Goal: Task Accomplishment & Management: Use online tool/utility

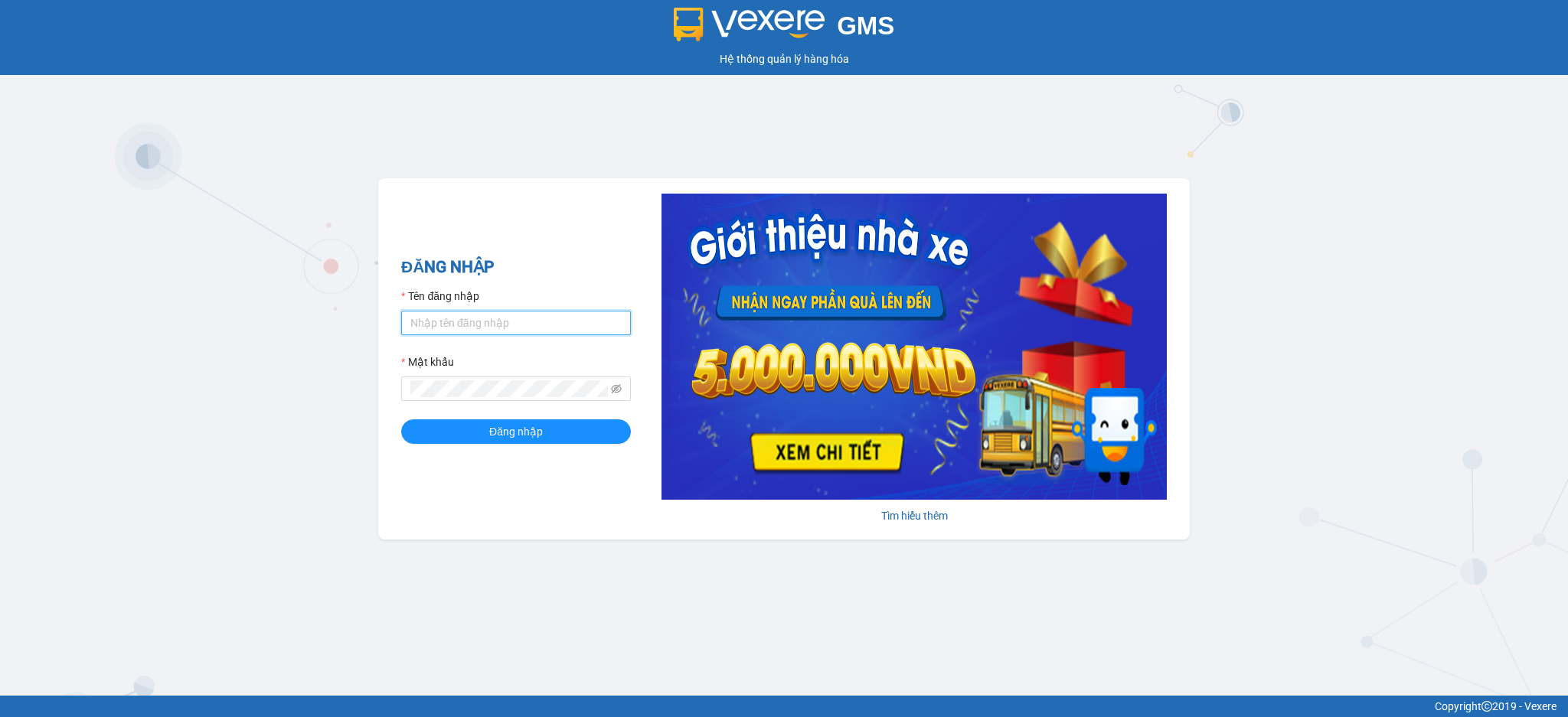
click at [529, 325] on input "Tên đăng nhập" at bounding box center [516, 323] width 230 height 25
type input "dien.hao"
click at [401, 419] on button "Đăng nhập" at bounding box center [516, 431] width 230 height 25
click at [620, 389] on icon "eye-invisible" at bounding box center [616, 389] width 11 height 9
click at [401, 419] on button "Đăng nhập" at bounding box center [516, 431] width 230 height 25
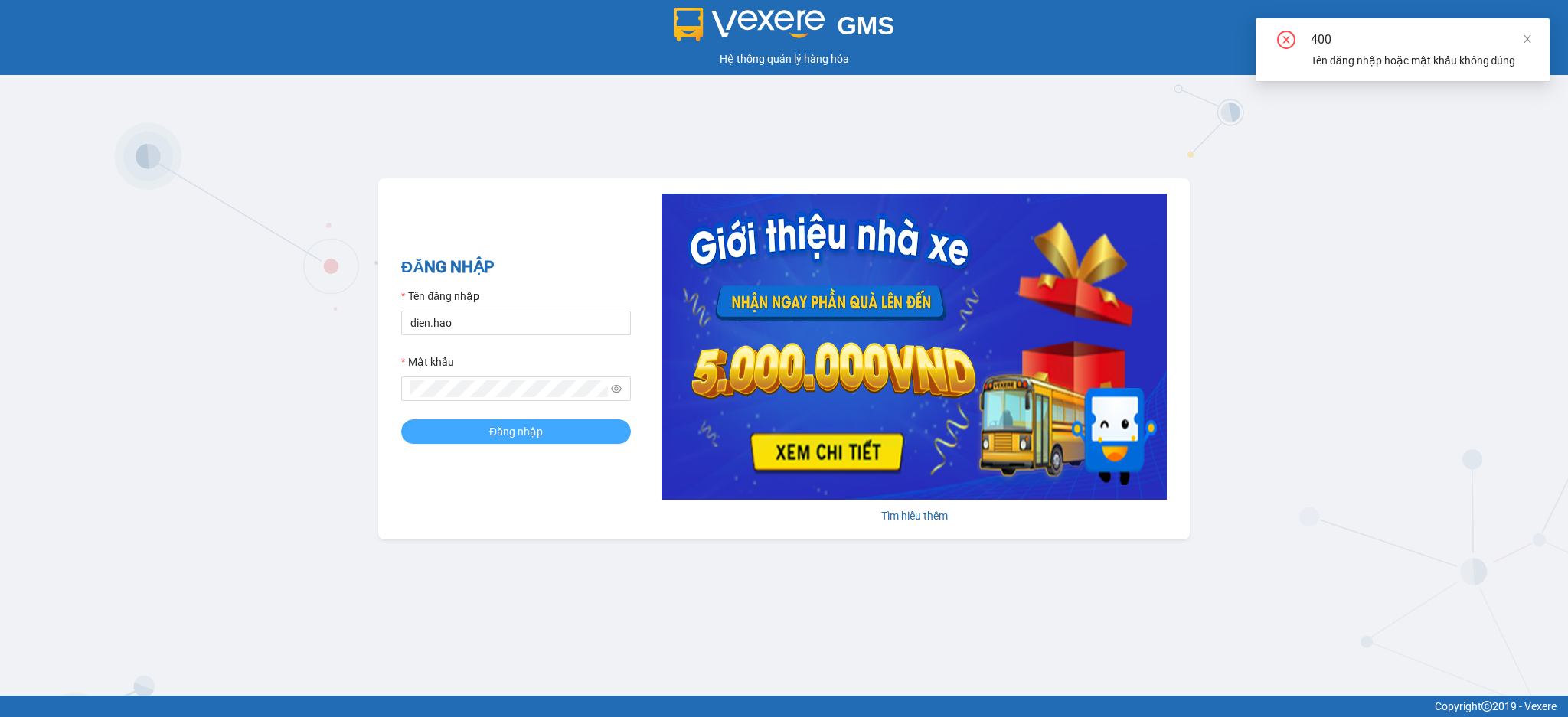
click at [551, 438] on button "Đăng nhập" at bounding box center [516, 431] width 230 height 25
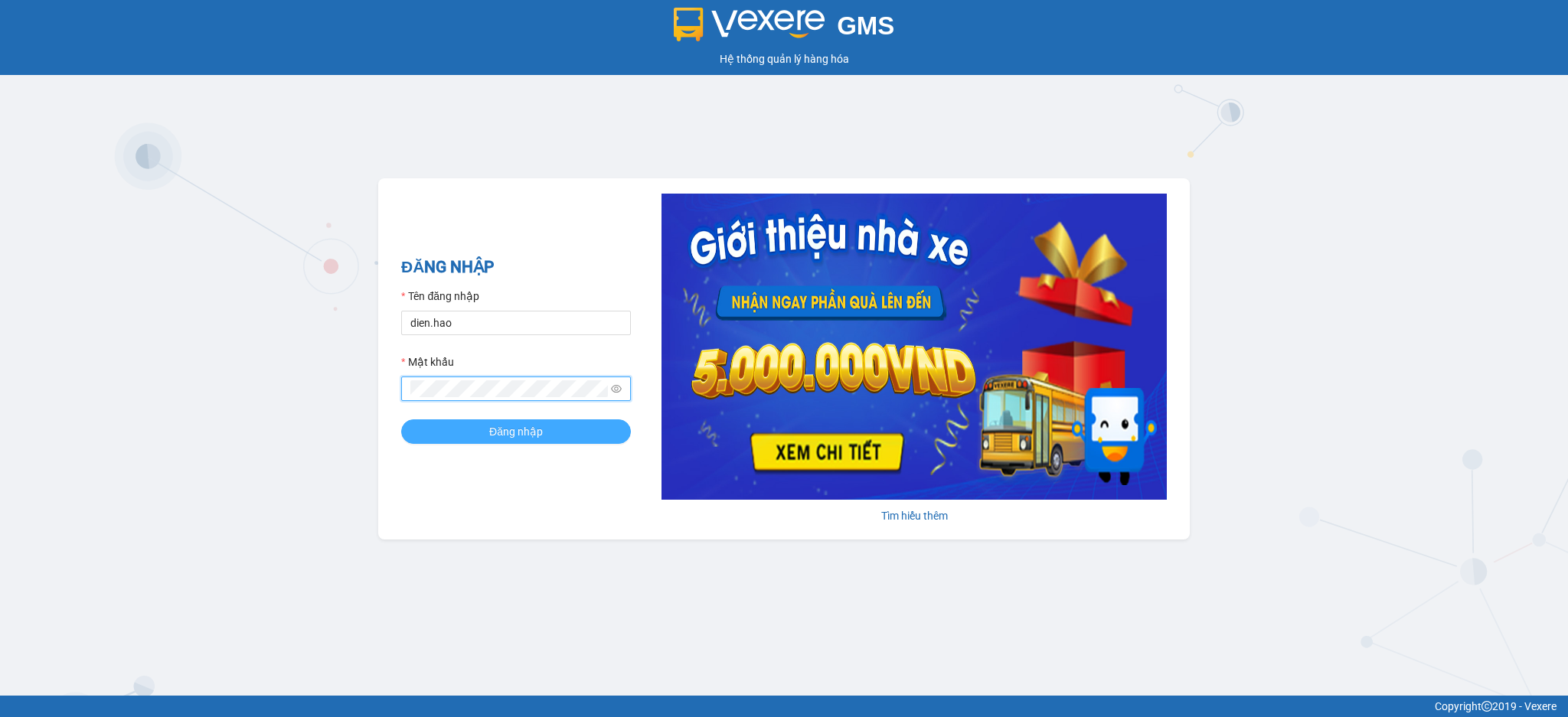
click at [481, 426] on button "Đăng nhập" at bounding box center [516, 431] width 230 height 25
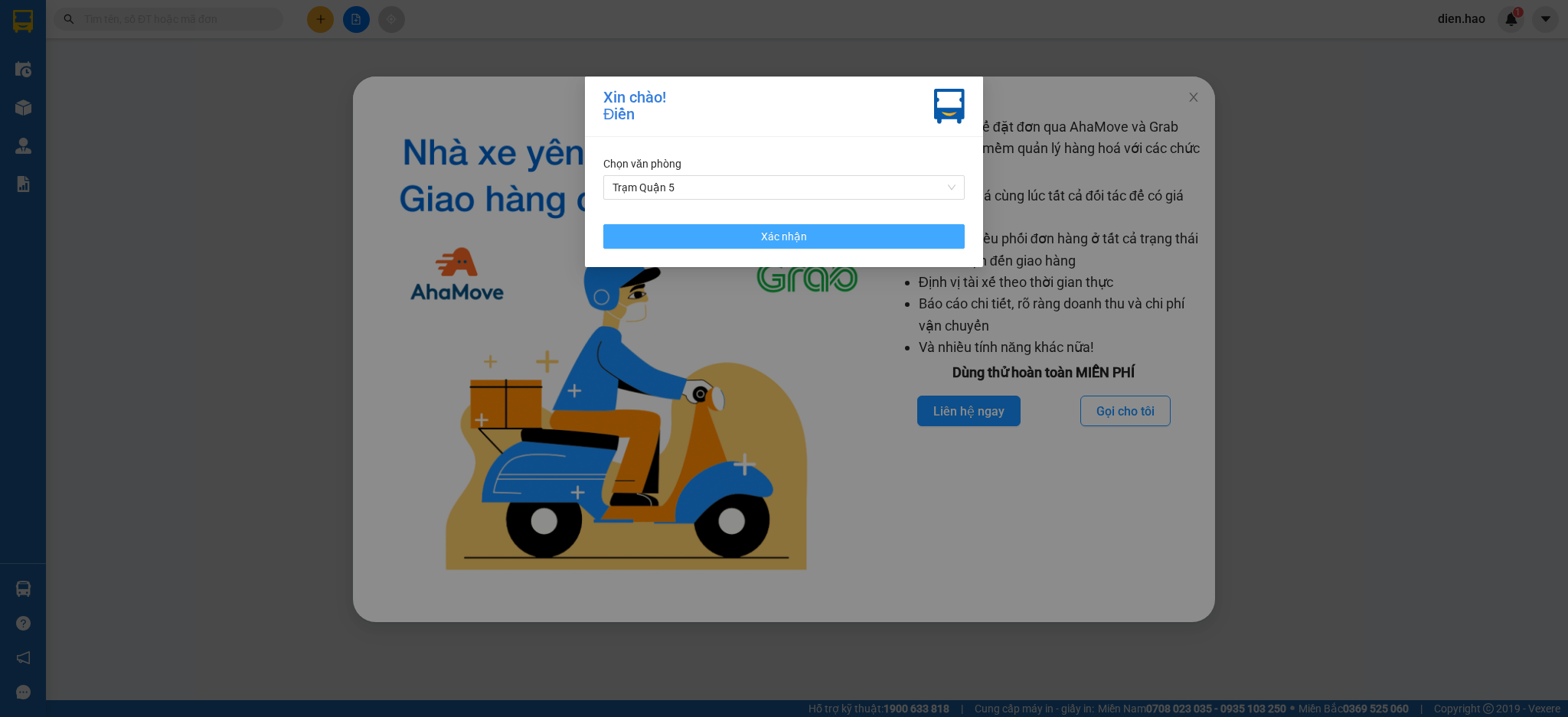
drag, startPoint x: 801, startPoint y: 246, endPoint x: 1105, endPoint y: 151, distance: 318.5
click at [801, 245] on button "Xác nhận" at bounding box center [784, 236] width 361 height 25
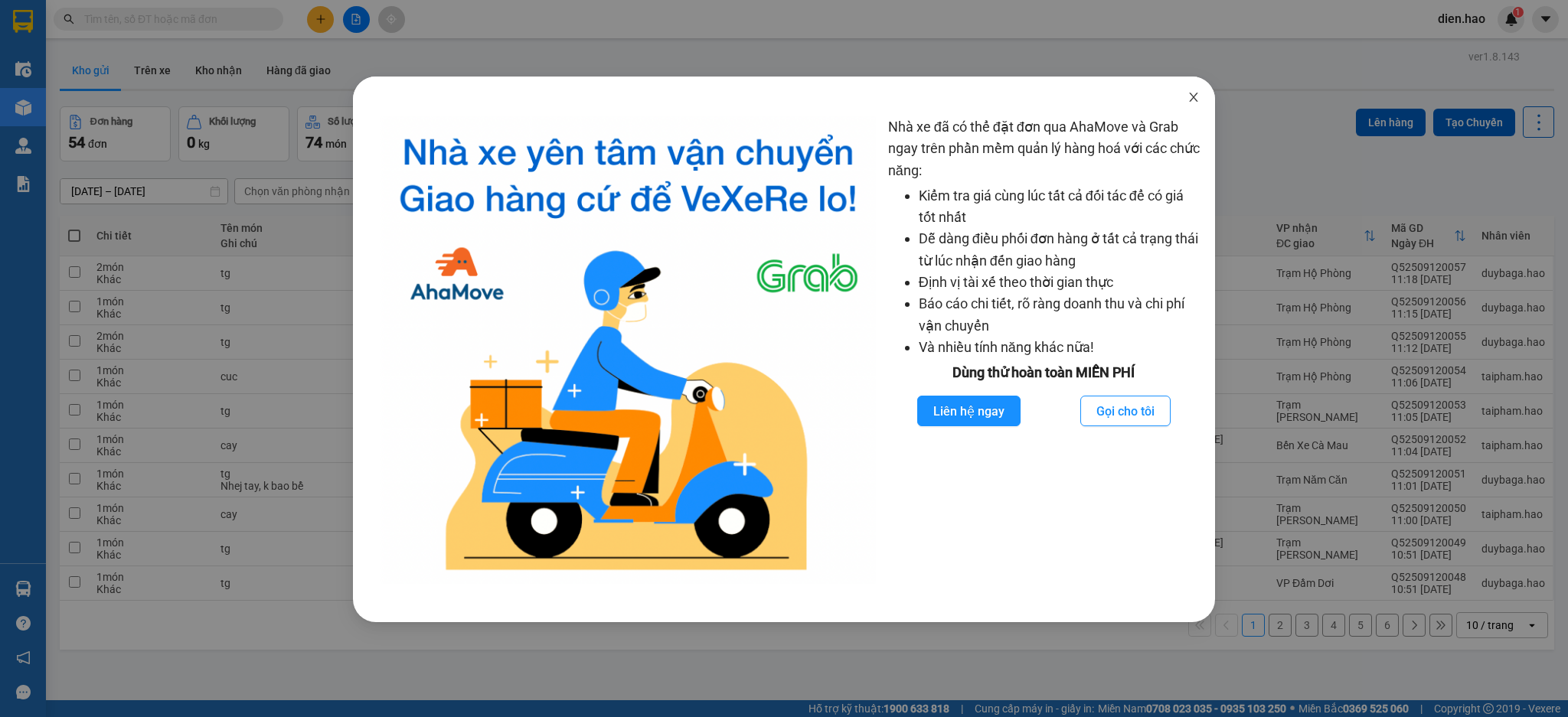
click at [1197, 101] on icon "close" at bounding box center [1193, 97] width 12 height 12
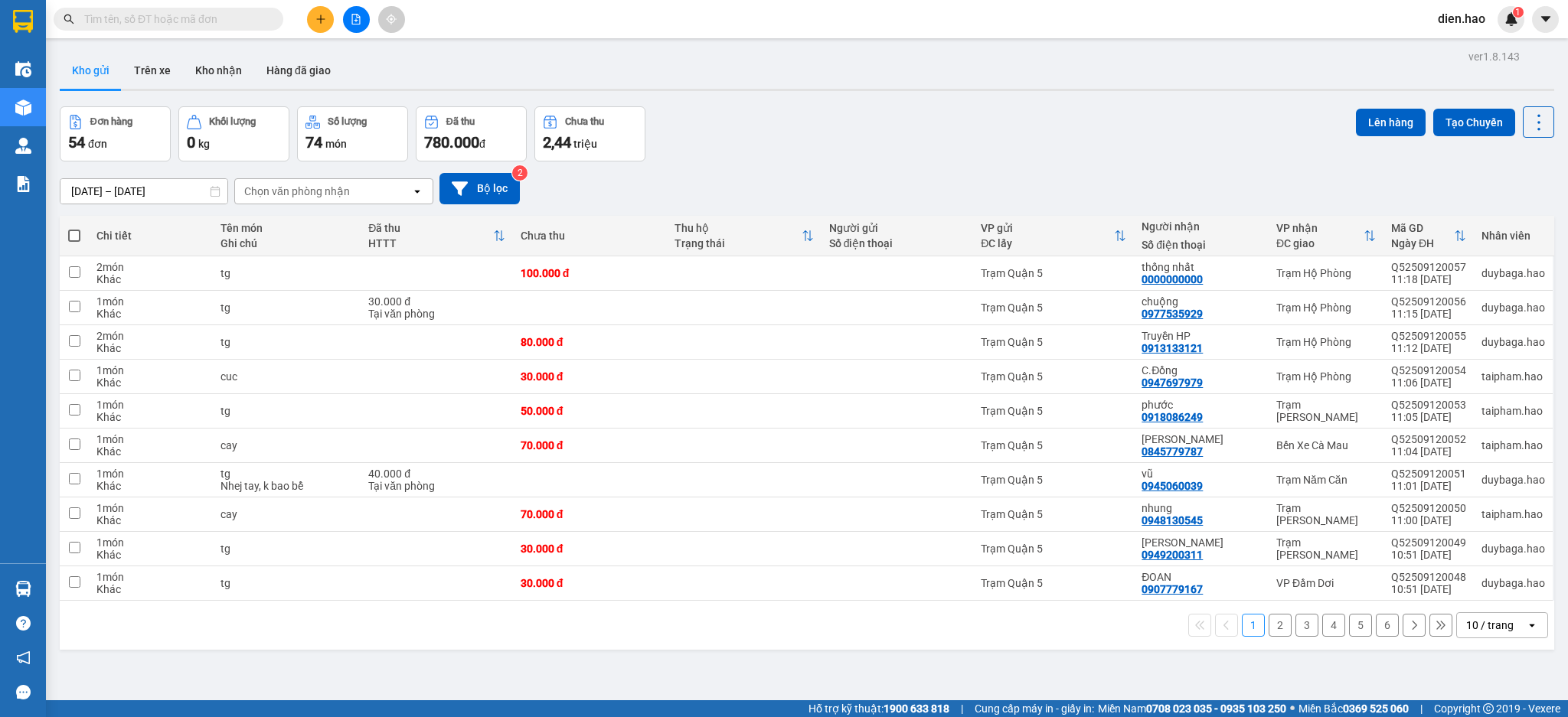
click at [1472, 622] on div "10 / trang" at bounding box center [1490, 626] width 47 height 16
click at [1471, 583] on div "100 / trang" at bounding box center [1485, 594] width 92 height 28
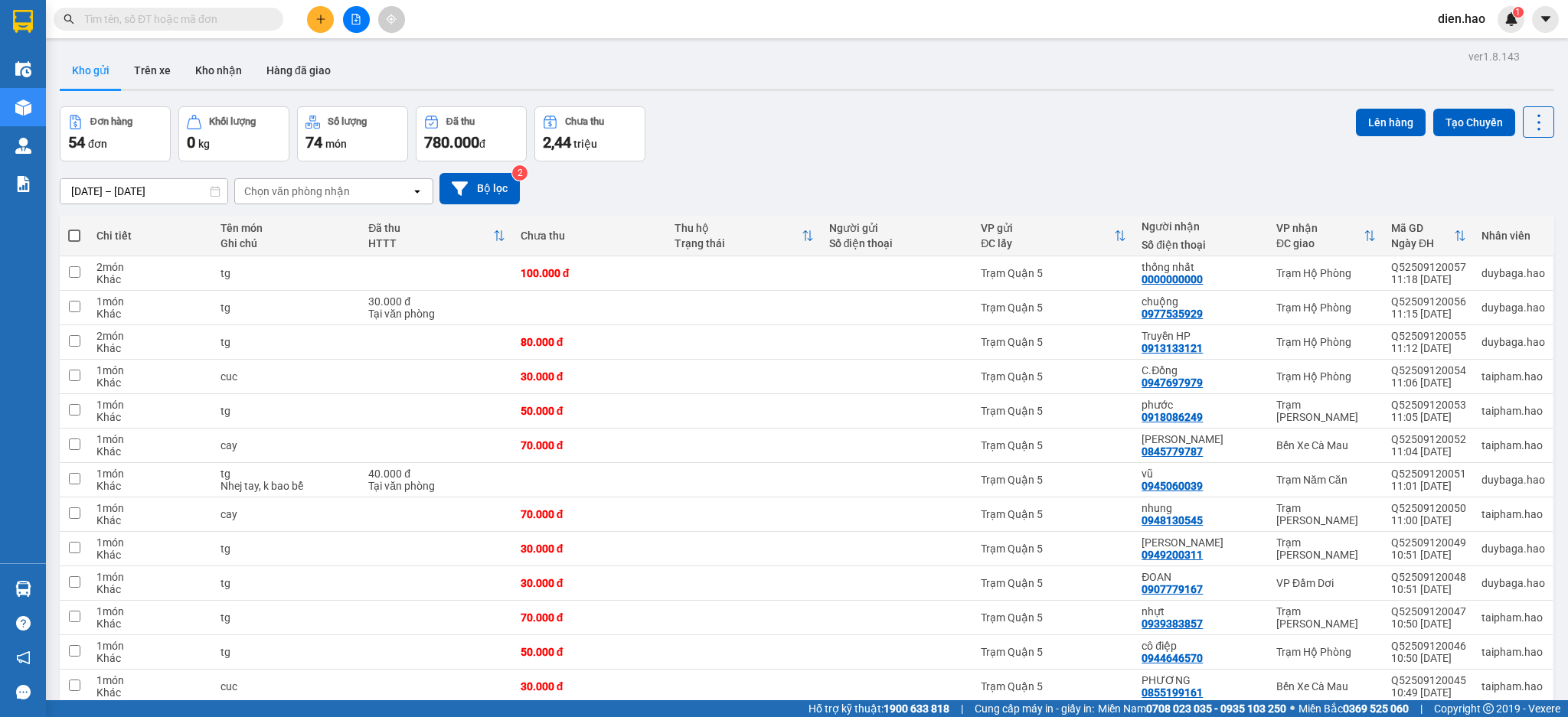
click at [78, 236] on span at bounding box center [74, 236] width 12 height 12
click at [74, 228] on input "checkbox" at bounding box center [74, 228] width 0 height 0
checkbox input "true"
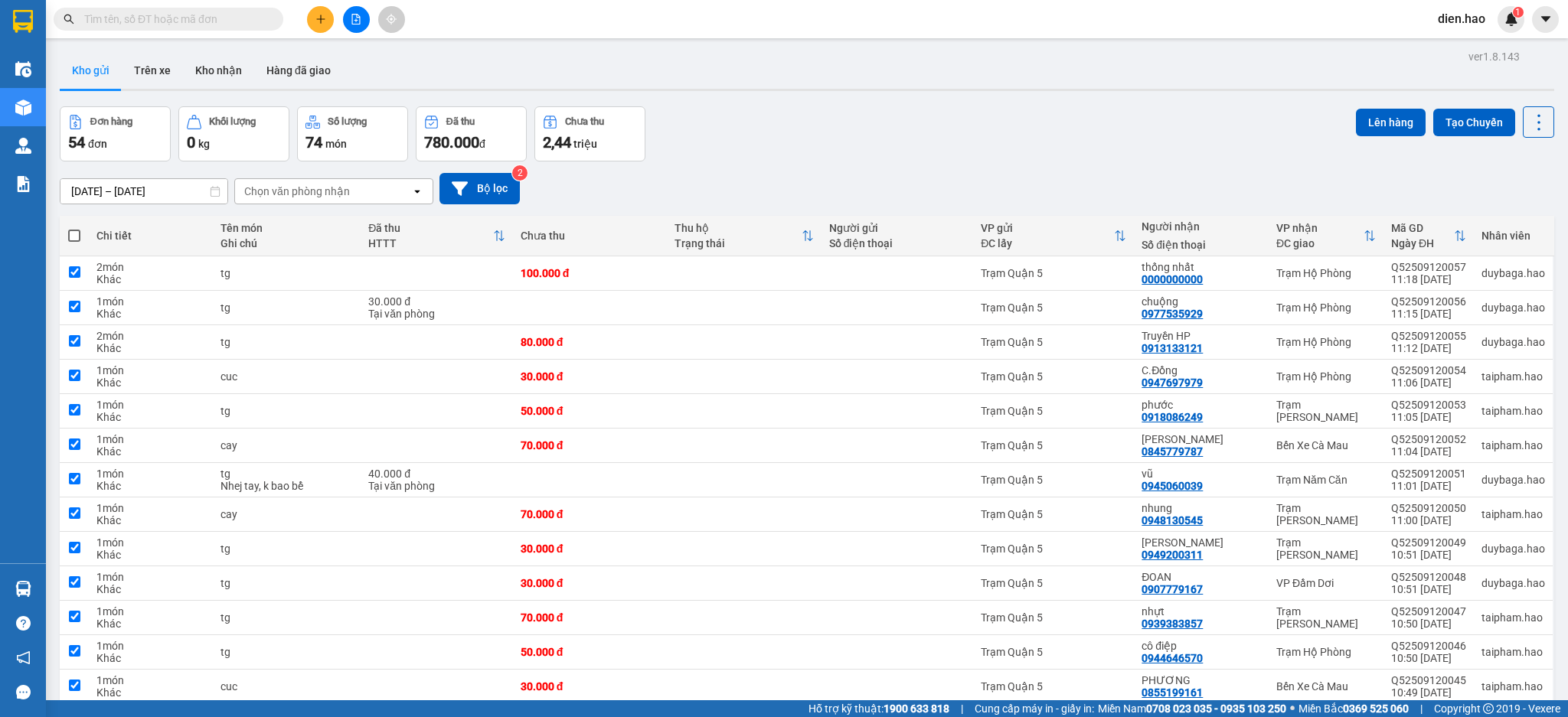
checkbox input "true"
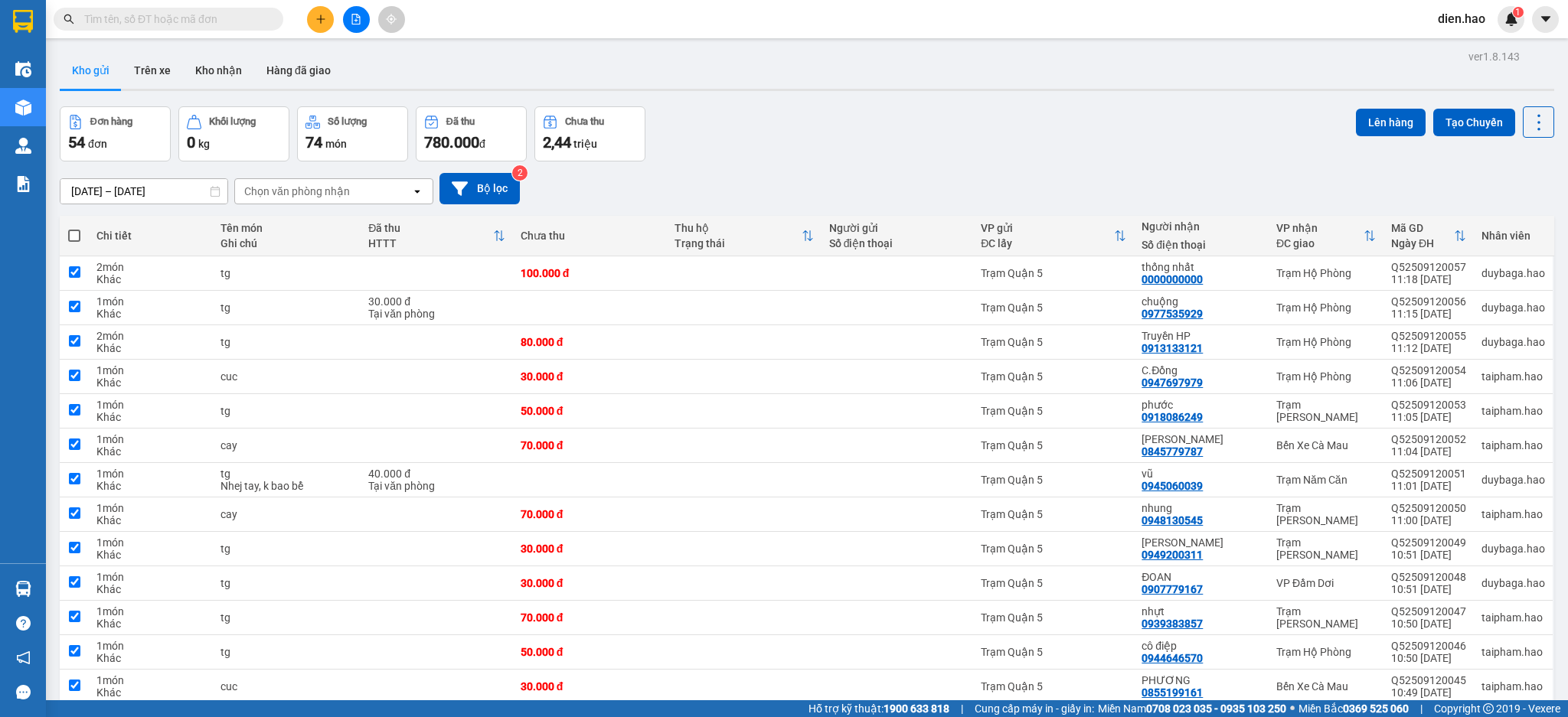
checkbox input "true"
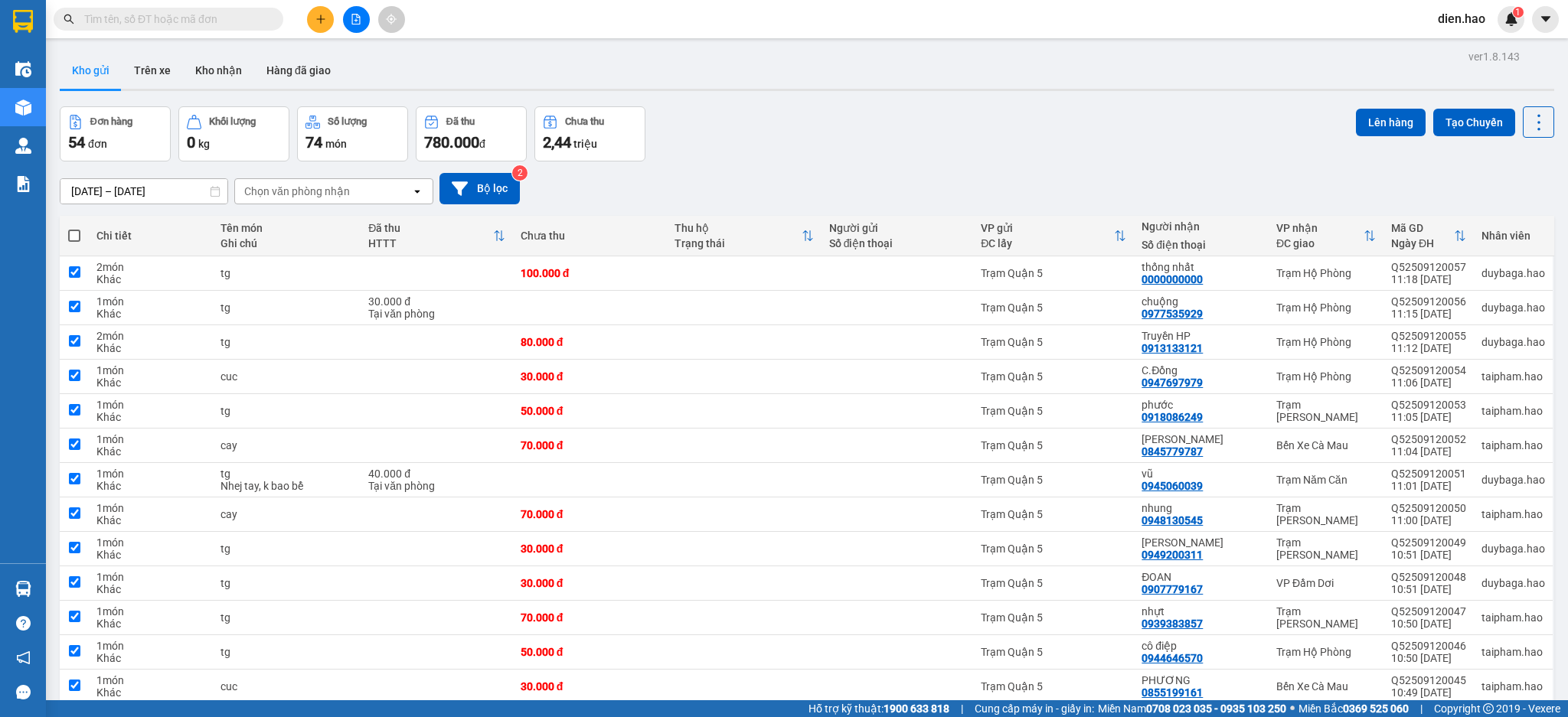
checkbox input "true"
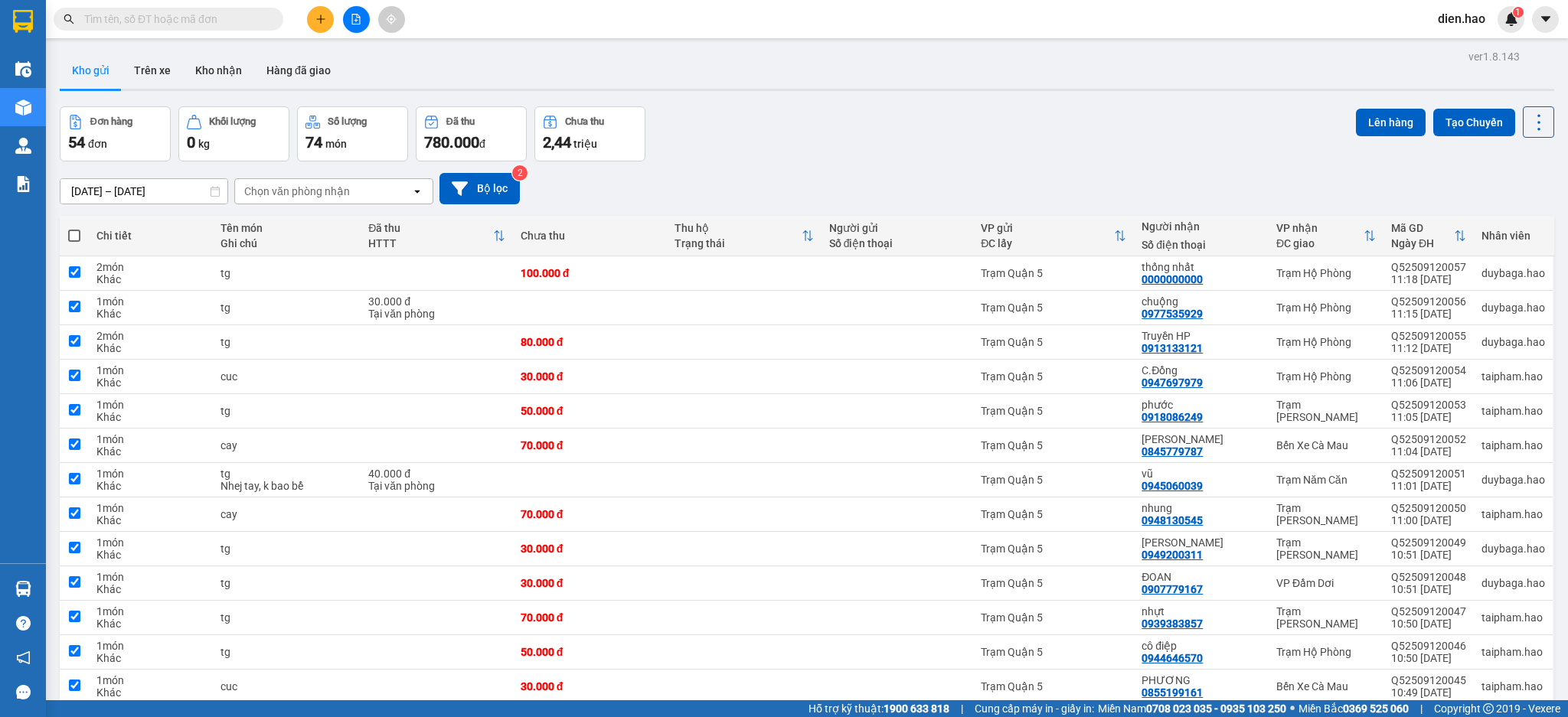
checkbox input "true"
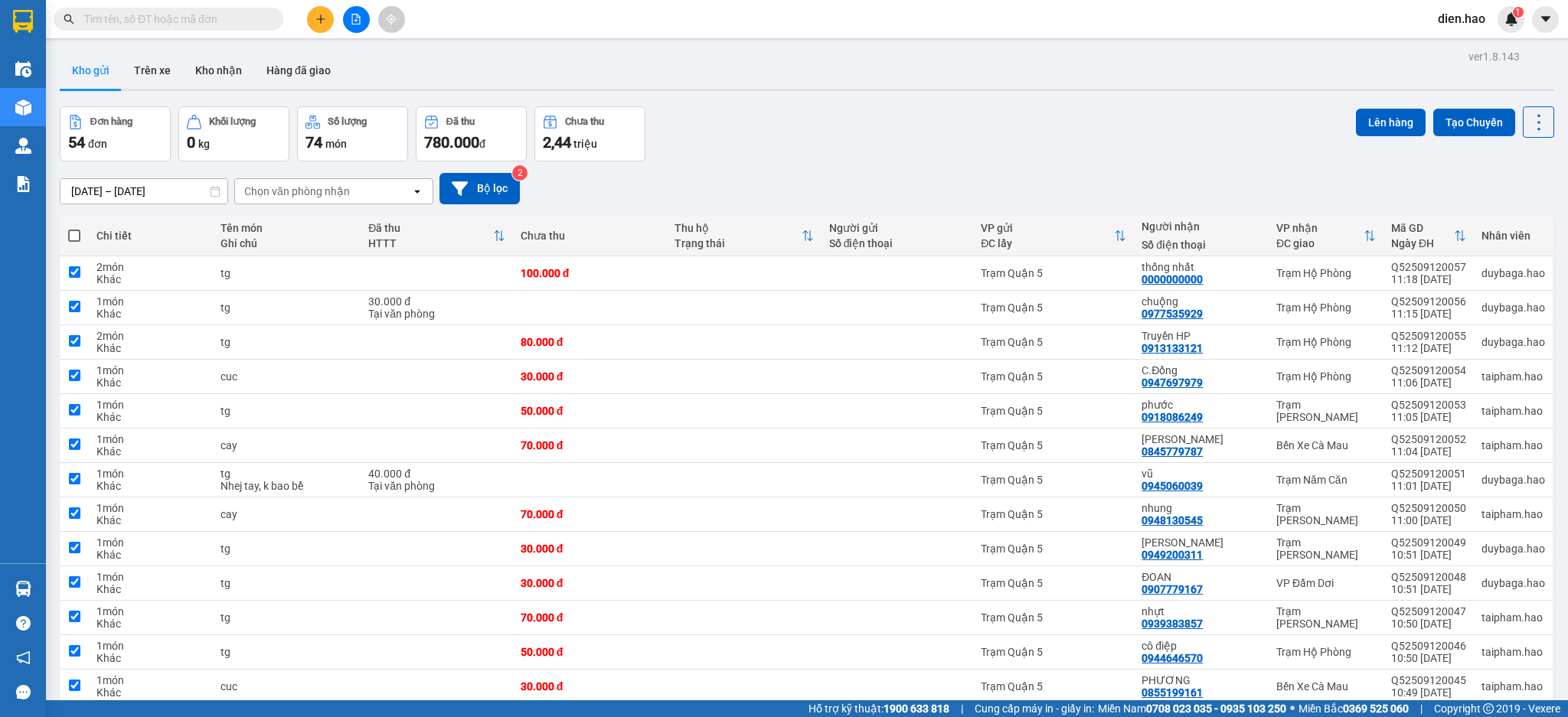
checkbox input "true"
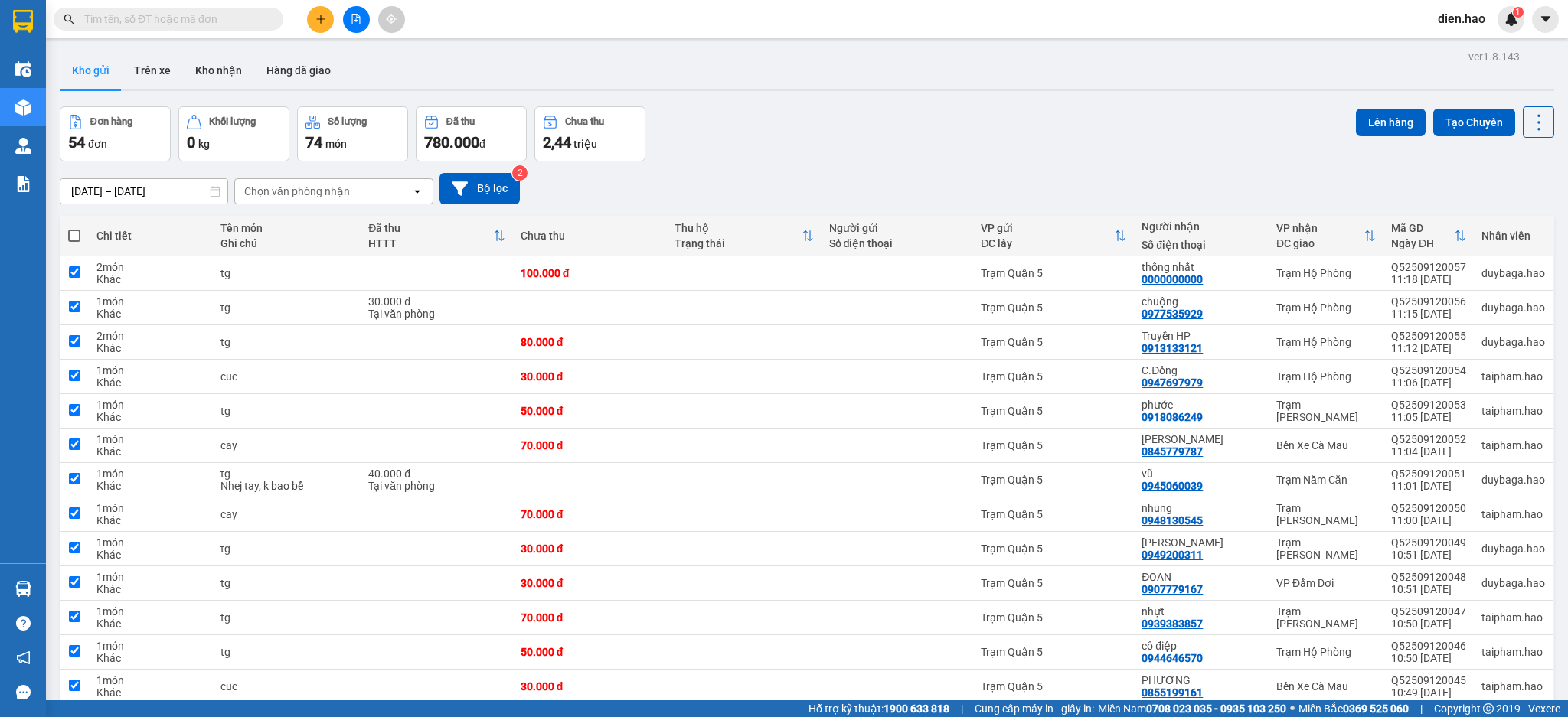
checkbox input "true"
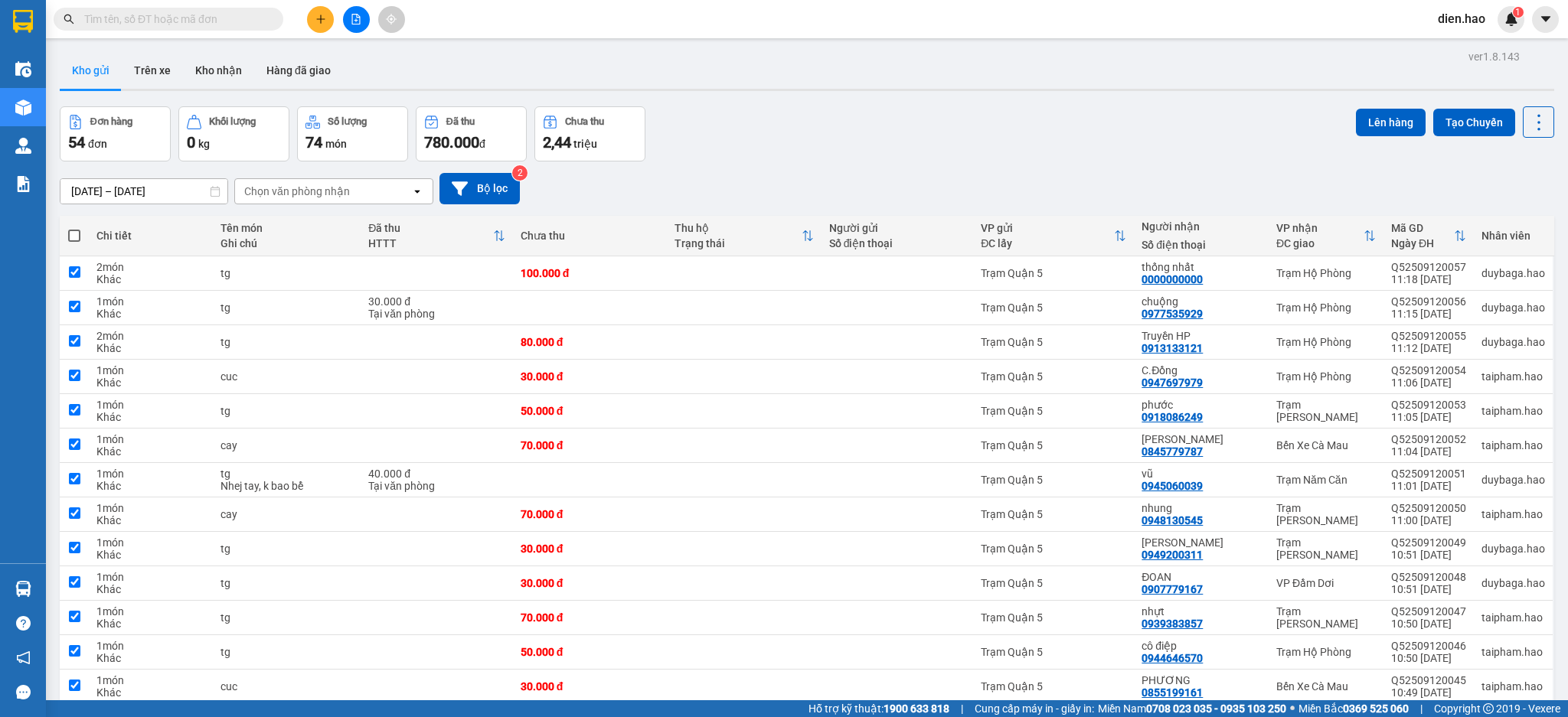
checkbox input "true"
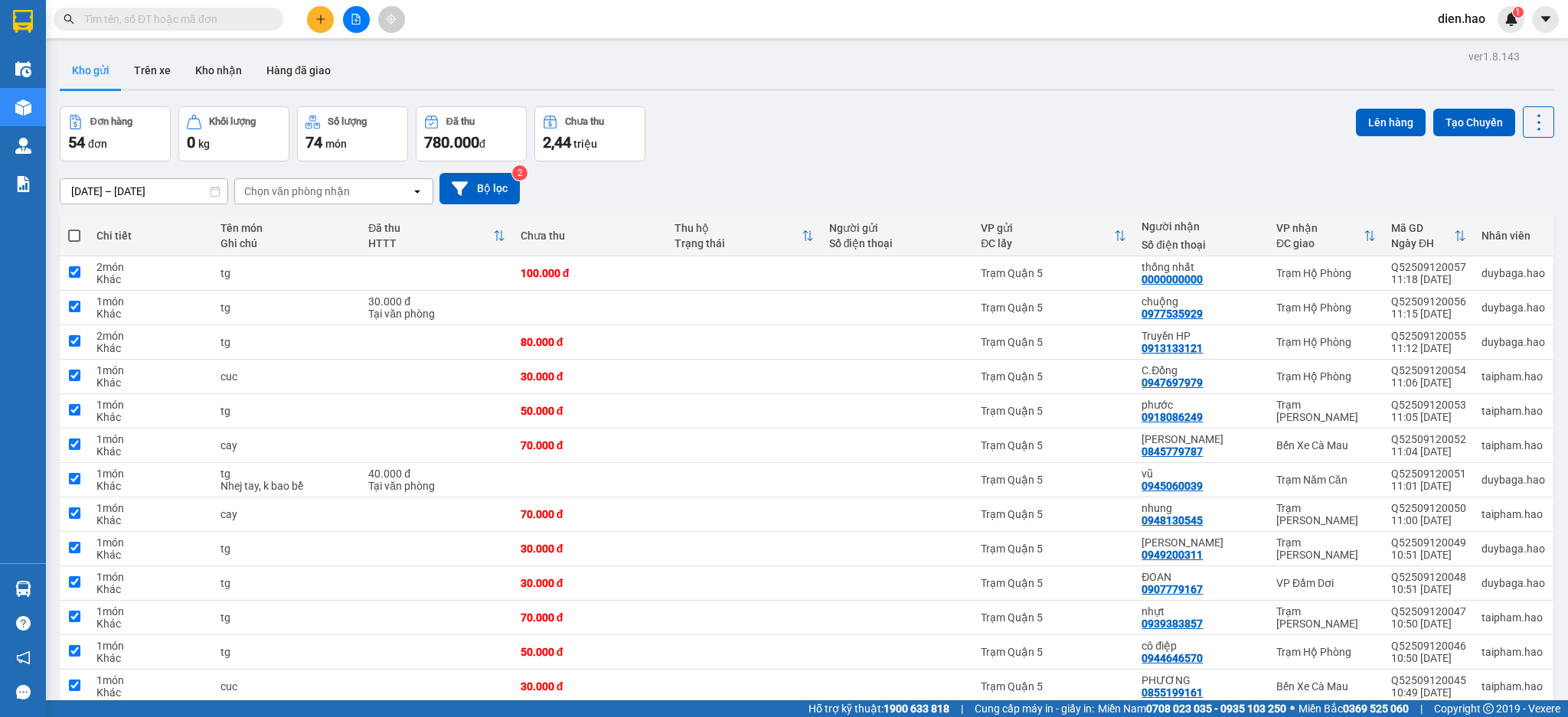
checkbox input "true"
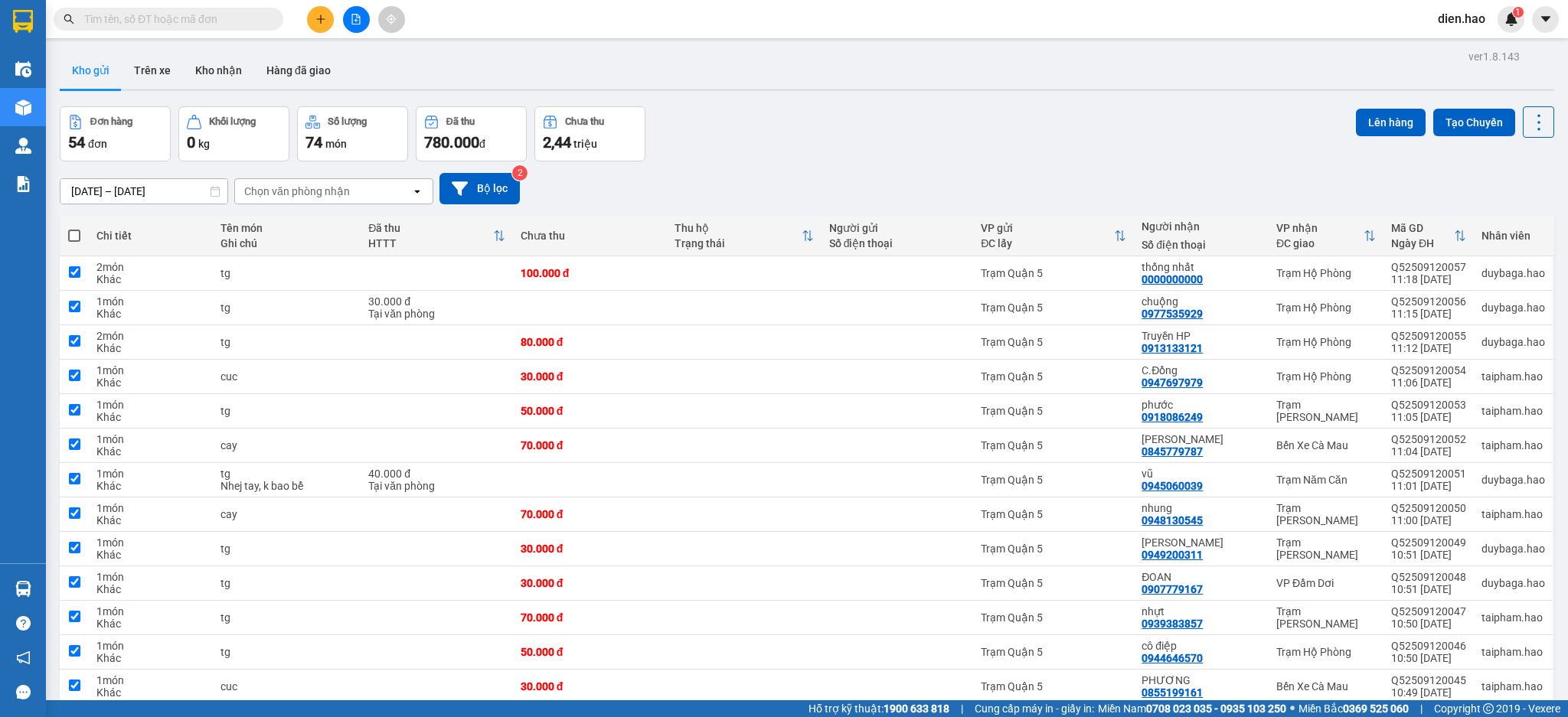
checkbox input "true"
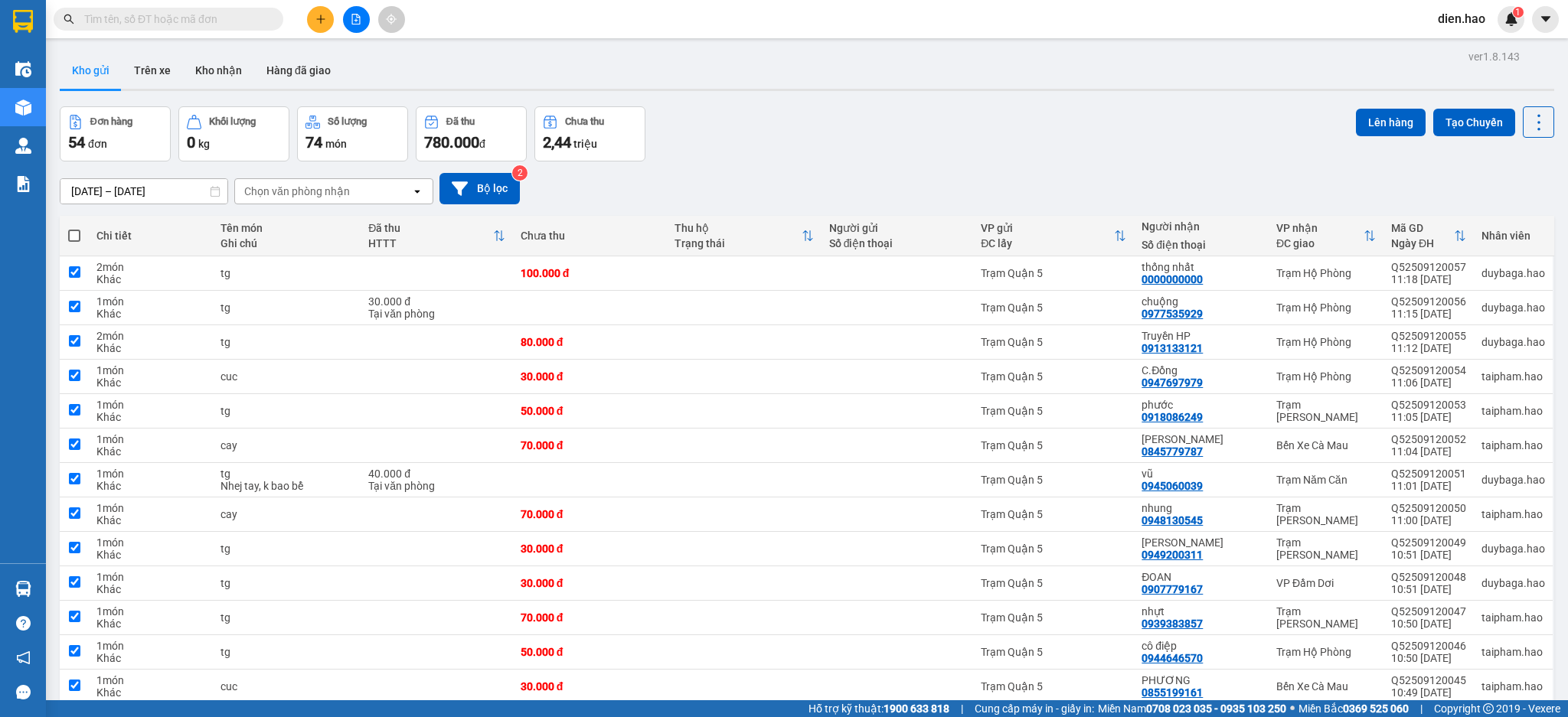
checkbox input "true"
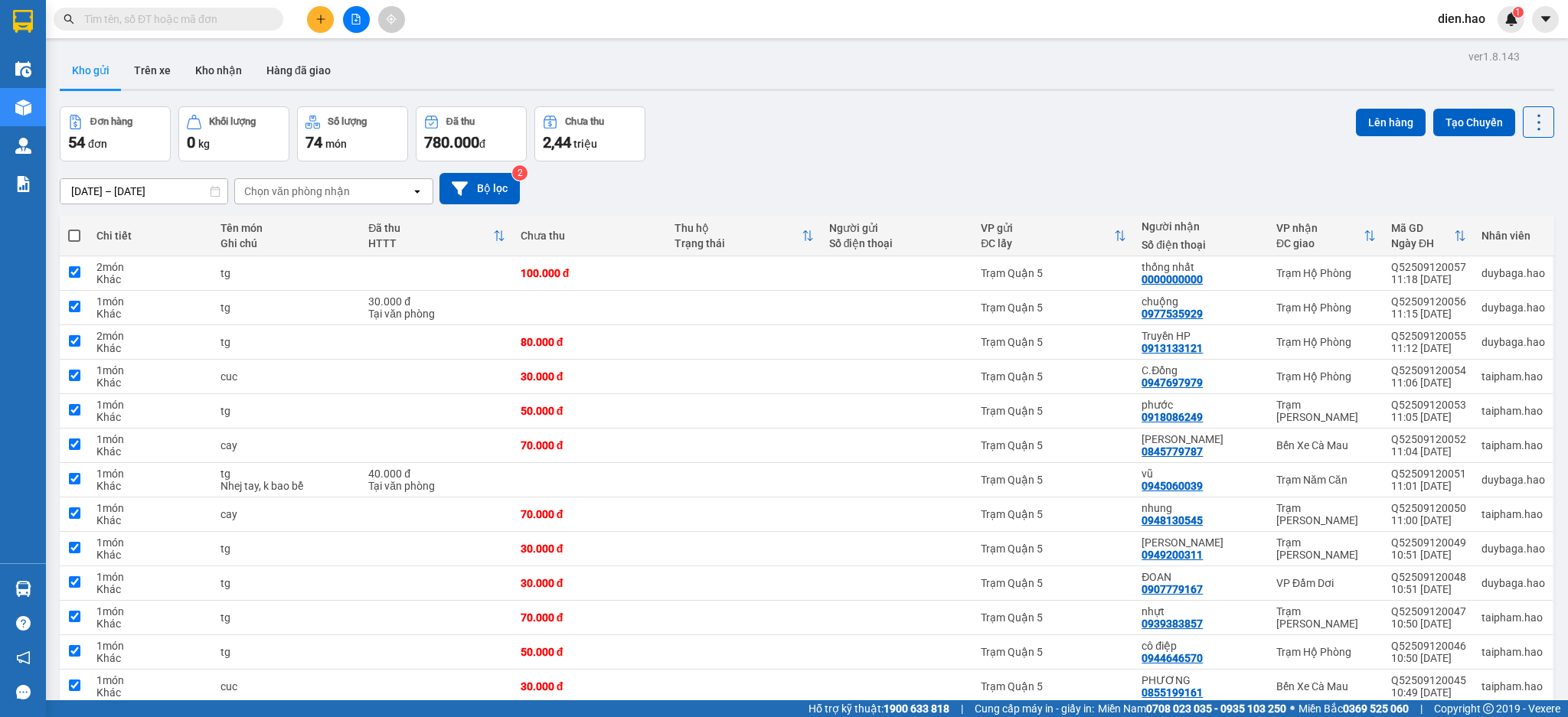
checkbox input "true"
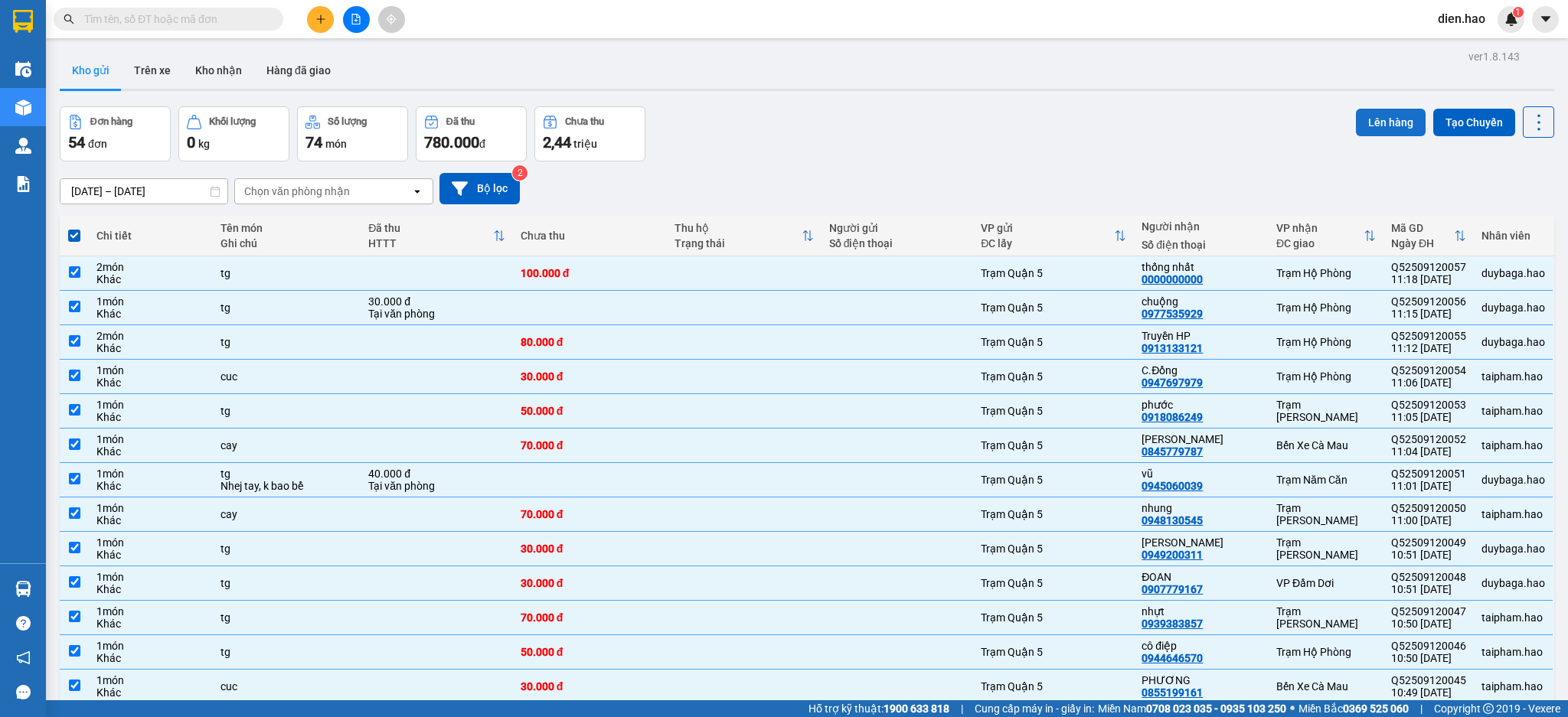
click at [1357, 126] on button "Lên hàng" at bounding box center [1390, 122] width 70 height 28
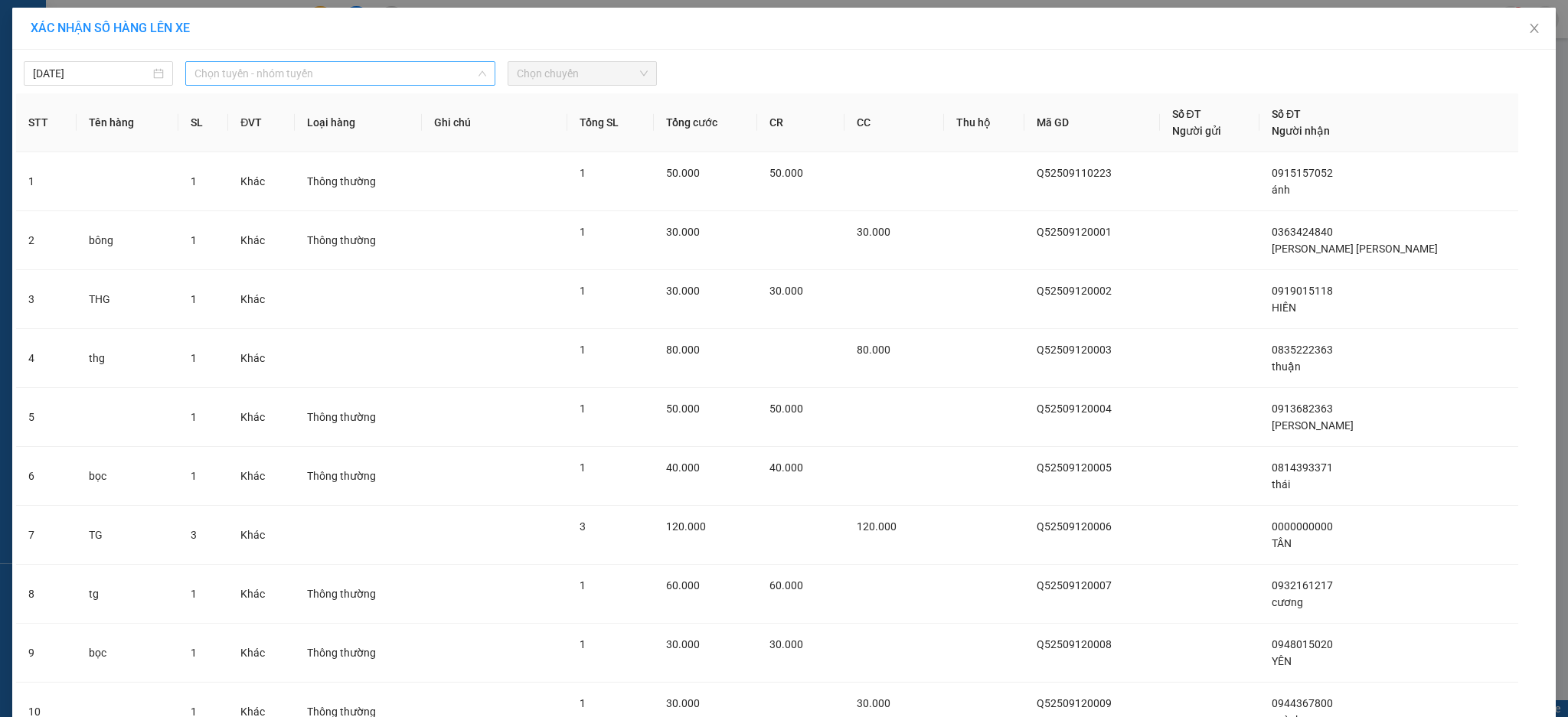
drag, startPoint x: 292, startPoint y: 70, endPoint x: 289, endPoint y: 98, distance: 28.2
click at [293, 70] on span "Chọn tuyến - nhóm tuyến" at bounding box center [340, 73] width 292 height 23
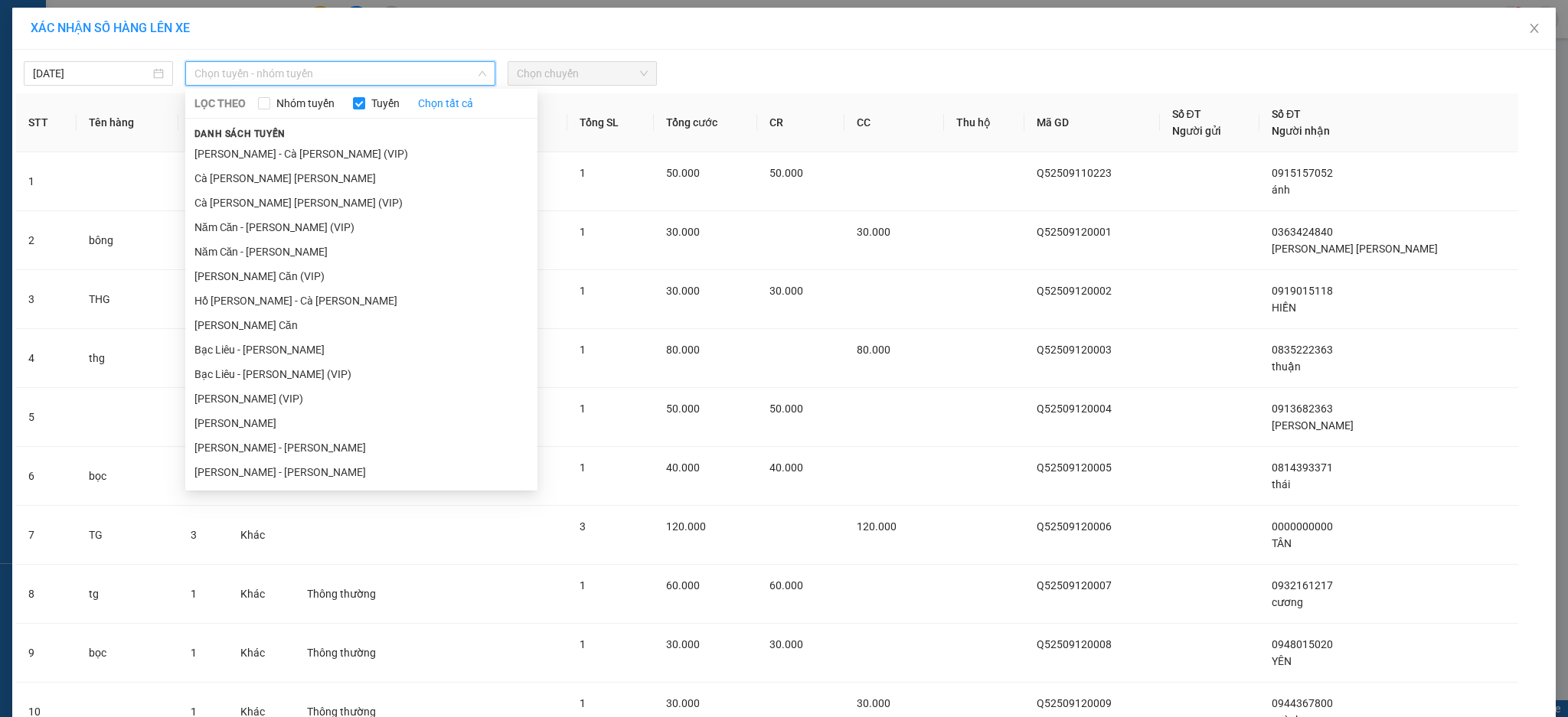
drag, startPoint x: 304, startPoint y: 153, endPoint x: 542, endPoint y: 107, distance: 242.4
click at [319, 152] on li "Hồ Chí Minh - Cà Mau (VIP)" at bounding box center [361, 154] width 352 height 25
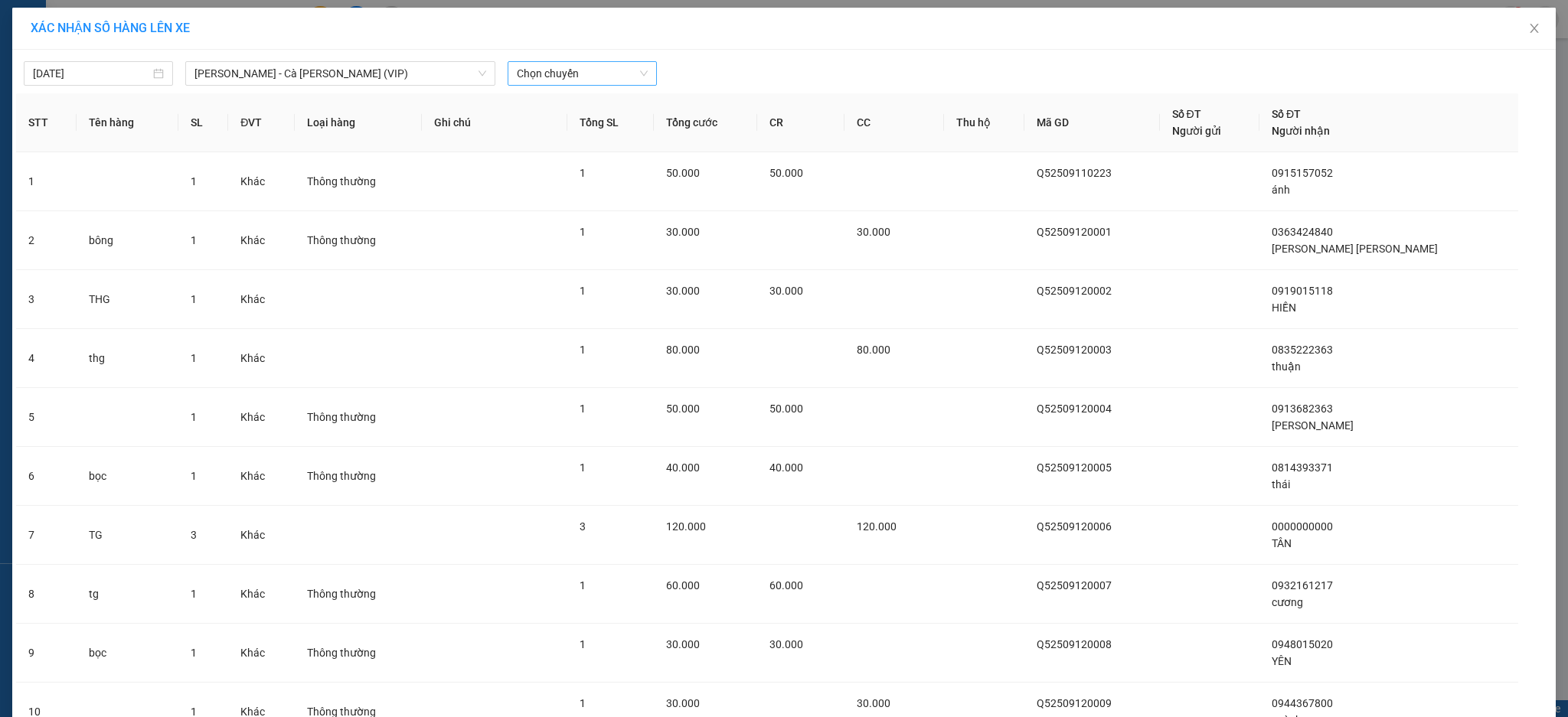
click at [543, 82] on span "Chọn chuyến" at bounding box center [582, 73] width 131 height 23
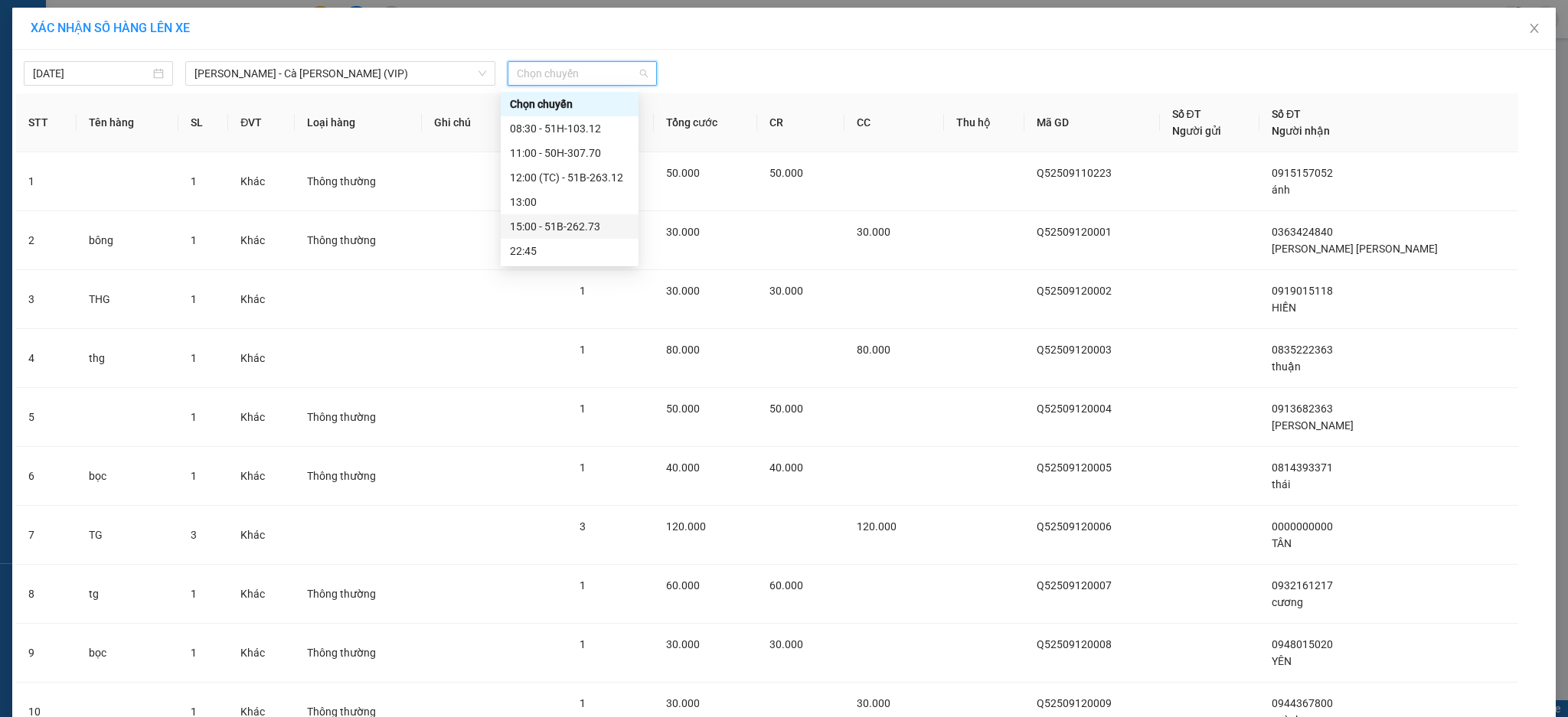
click at [578, 229] on div "15:00 - 51B-262.73" at bounding box center [569, 226] width 119 height 17
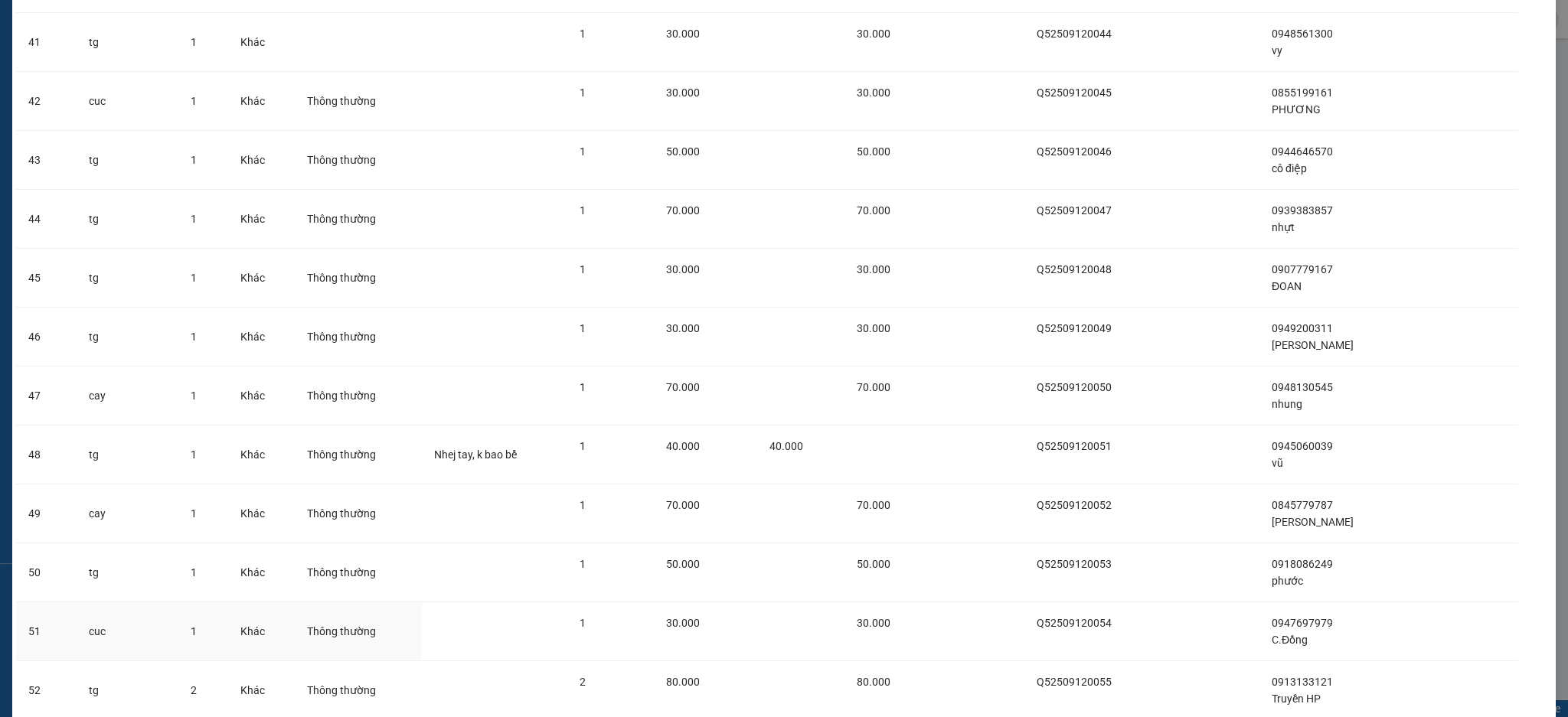
scroll to position [2741, 0]
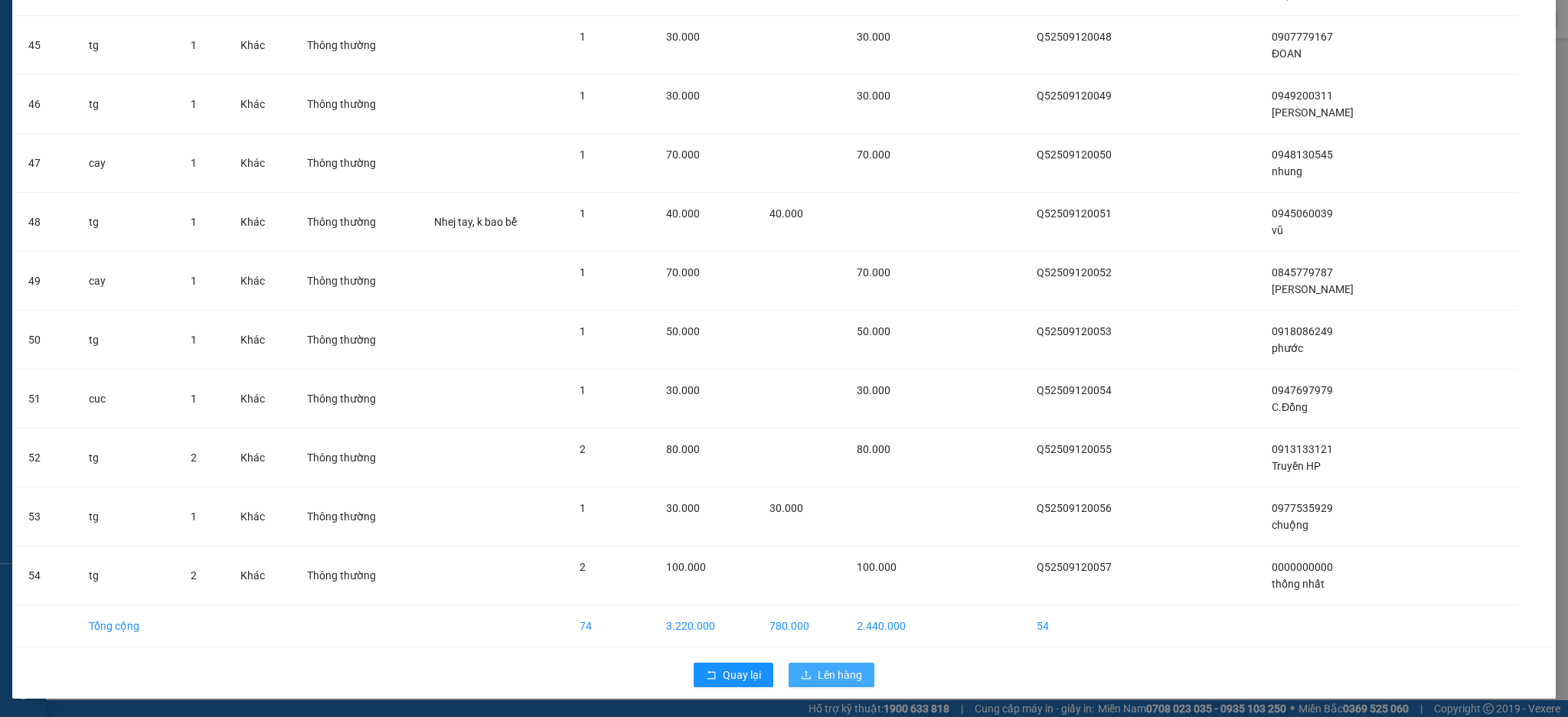
click at [837, 677] on span "Lên hàng" at bounding box center [839, 675] width 44 height 17
